Goal: Information Seeking & Learning: Learn about a topic

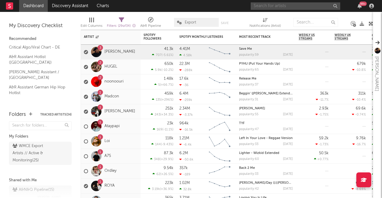
click at [287, 6] on input "text" at bounding box center [294, 5] width 89 height 7
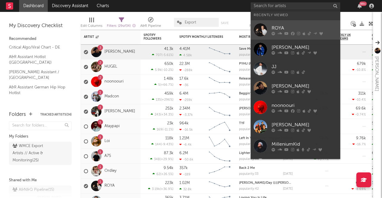
click at [292, 25] on div "ROYA" at bounding box center [304, 27] width 66 height 7
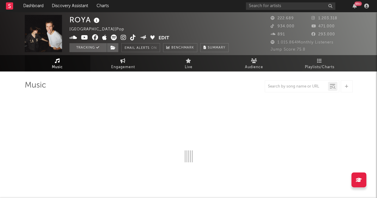
select select "6m"
